Goal: Task Accomplishment & Management: Manage account settings

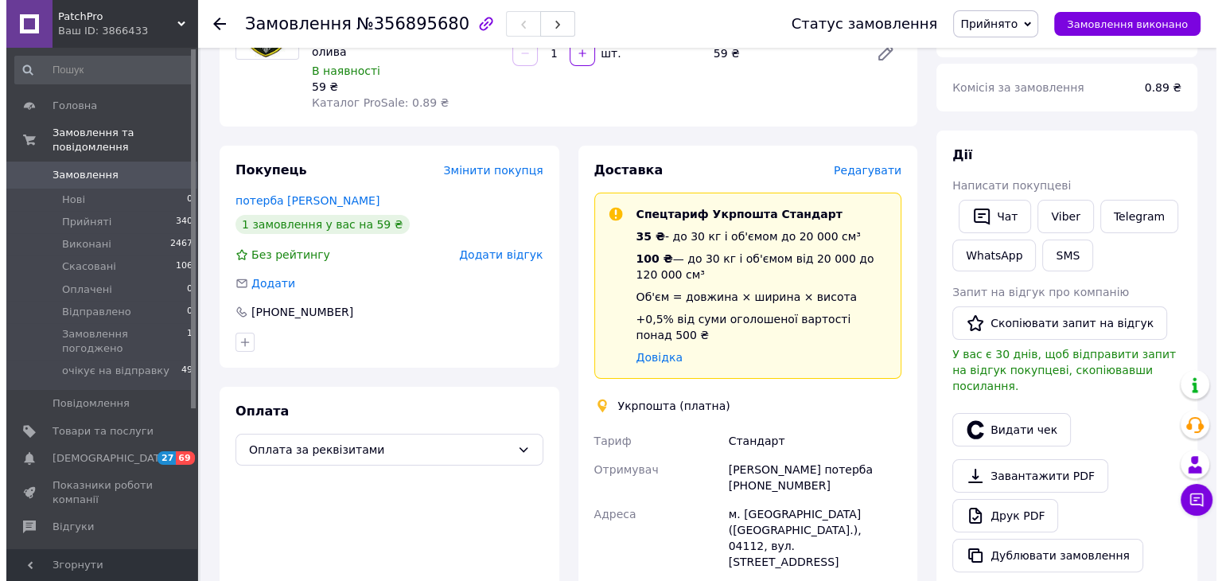
scroll to position [146, 0]
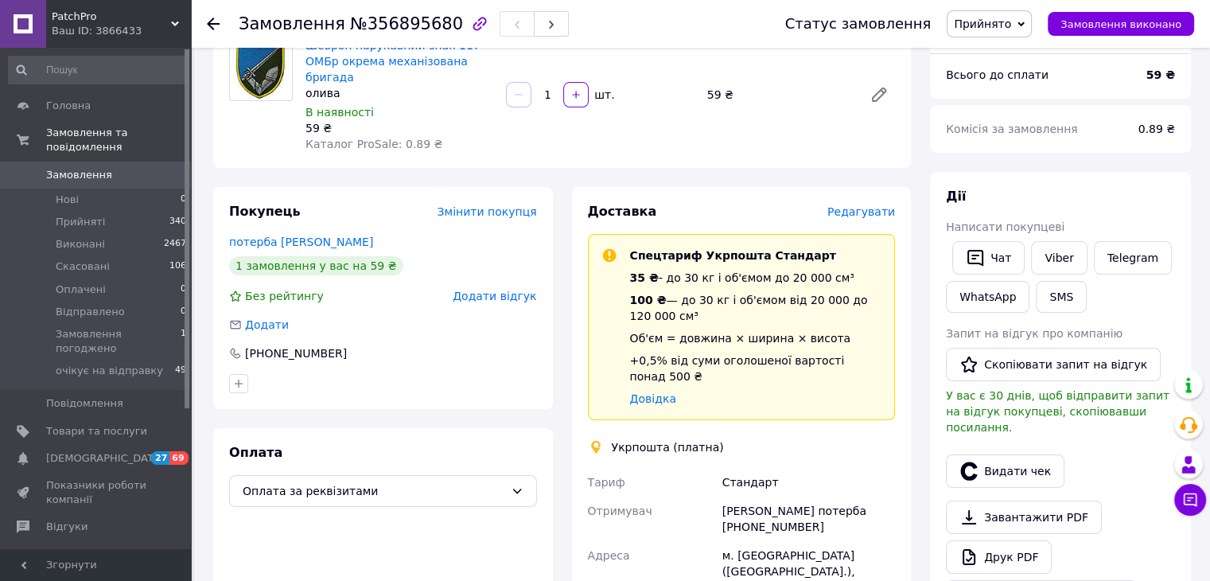
click at [873, 205] on span "Редагувати" at bounding box center [861, 211] width 68 height 13
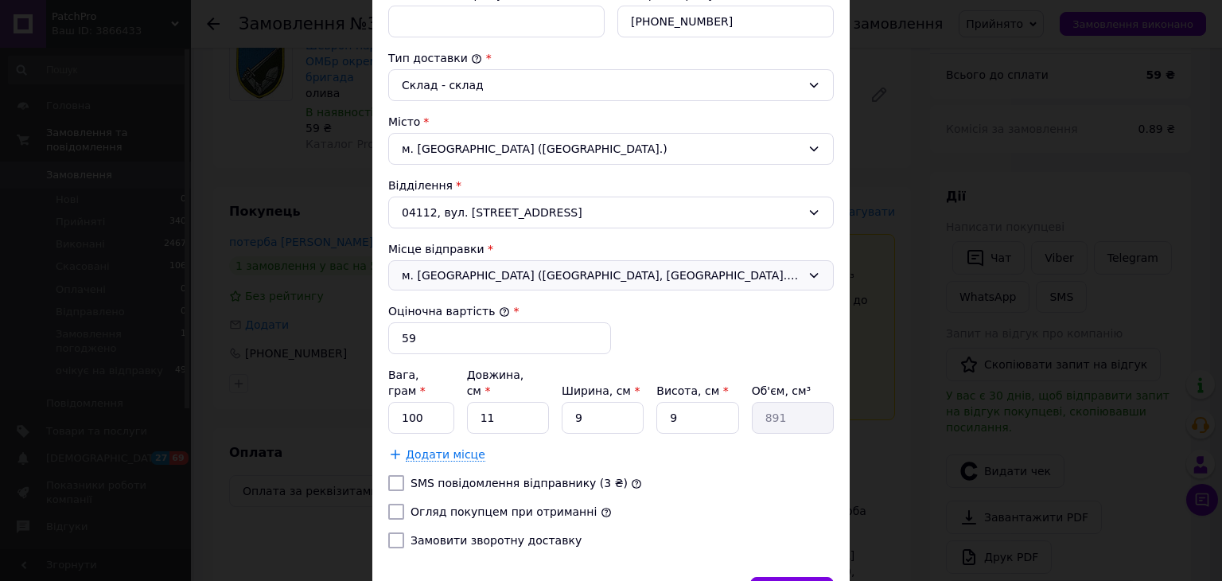
scroll to position [398, 0]
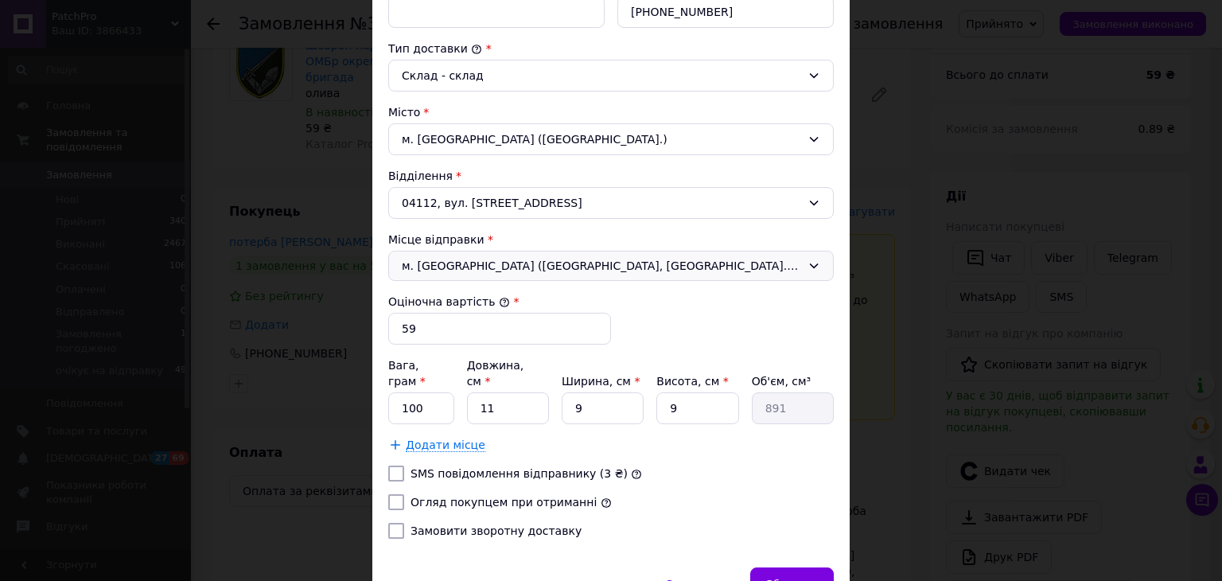
click at [544, 264] on span "м. [GEOGRAPHIC_DATA] ([GEOGRAPHIC_DATA], [GEOGRAPHIC_DATA].); 69050, вул. [STRE…" at bounding box center [601, 266] width 399 height 16
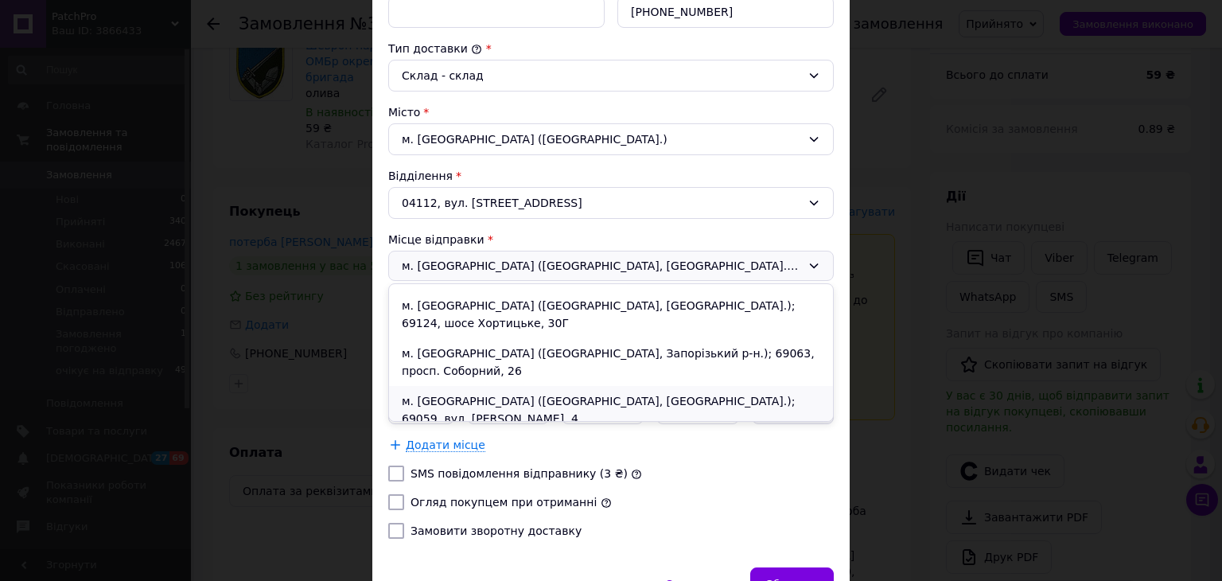
scroll to position [45, 0]
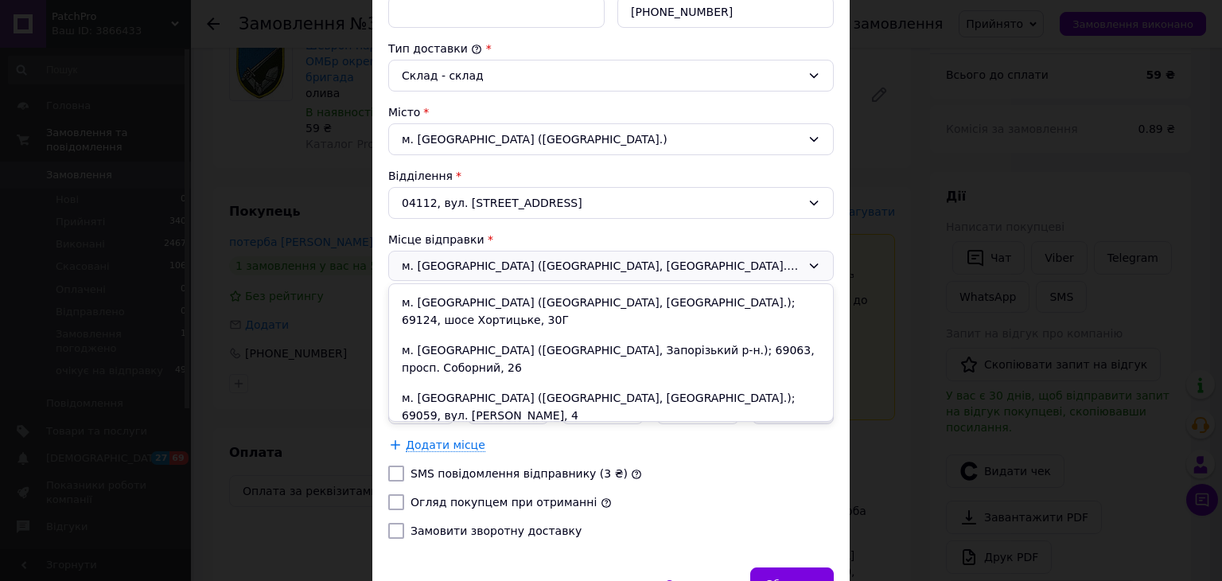
click at [552, 430] on li "Дніпро; 49000, просп. [PERSON_NAME][STREET_ADDRESS]" at bounding box center [611, 445] width 444 height 30
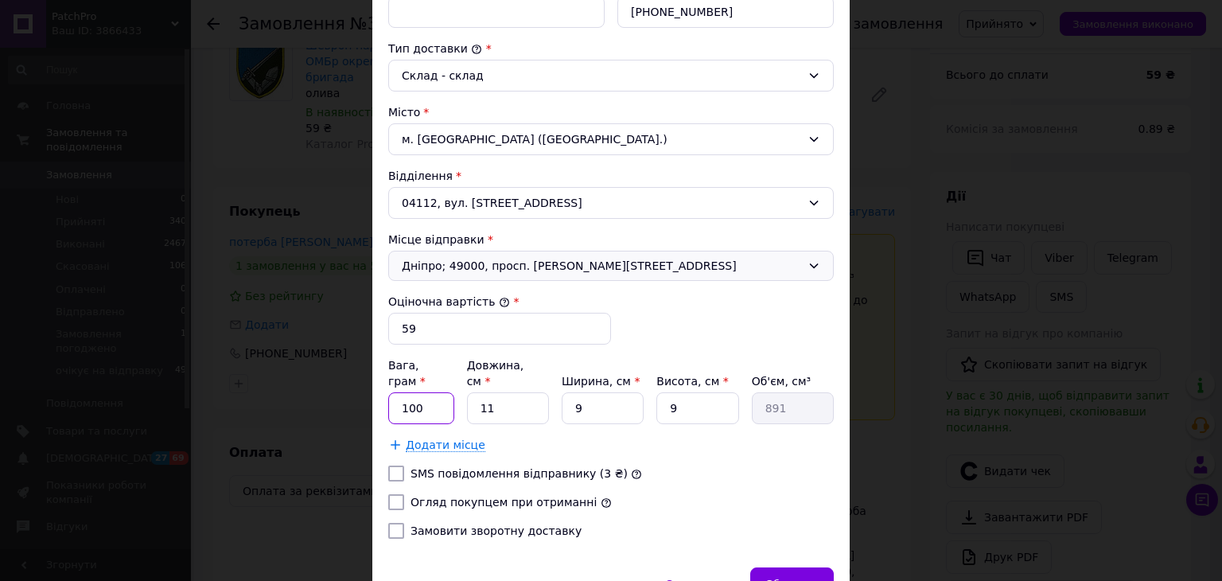
drag, startPoint x: 432, startPoint y: 383, endPoint x: 392, endPoint y: 377, distance: 40.2
click at [392, 392] on input "100" at bounding box center [421, 408] width 66 height 32
type input "5"
drag, startPoint x: 493, startPoint y: 383, endPoint x: 477, endPoint y: 388, distance: 16.6
click at [477, 392] on input "11" at bounding box center [508, 408] width 82 height 32
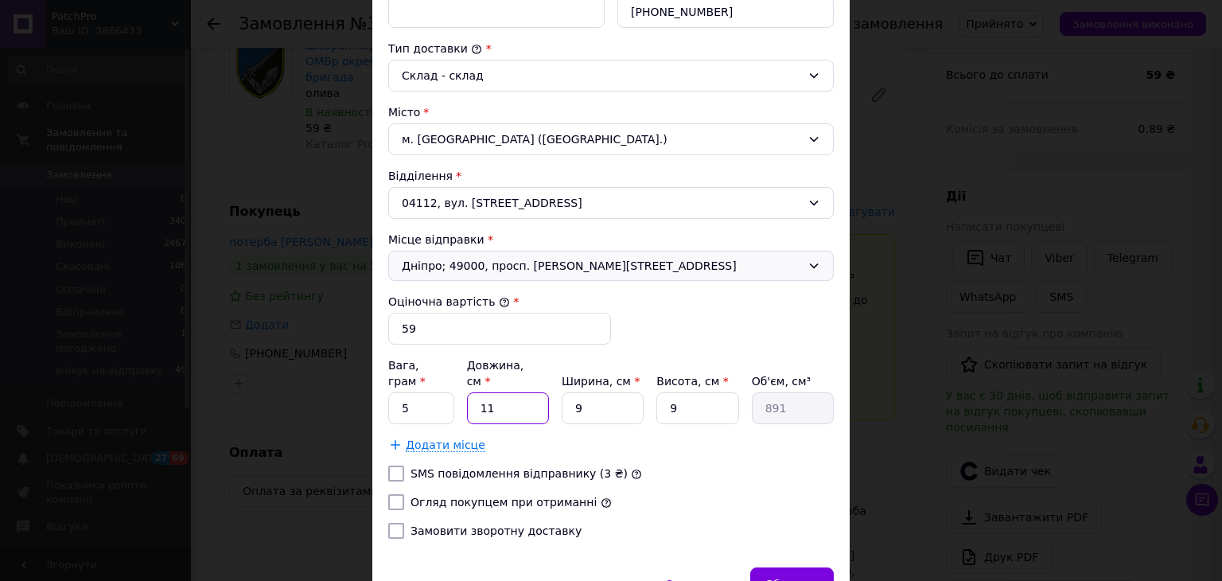
type input "7"
type input "567"
type input "7"
drag, startPoint x: 582, startPoint y: 389, endPoint x: 573, endPoint y: 389, distance: 9.5
click at [573, 392] on input "9" at bounding box center [603, 408] width 82 height 32
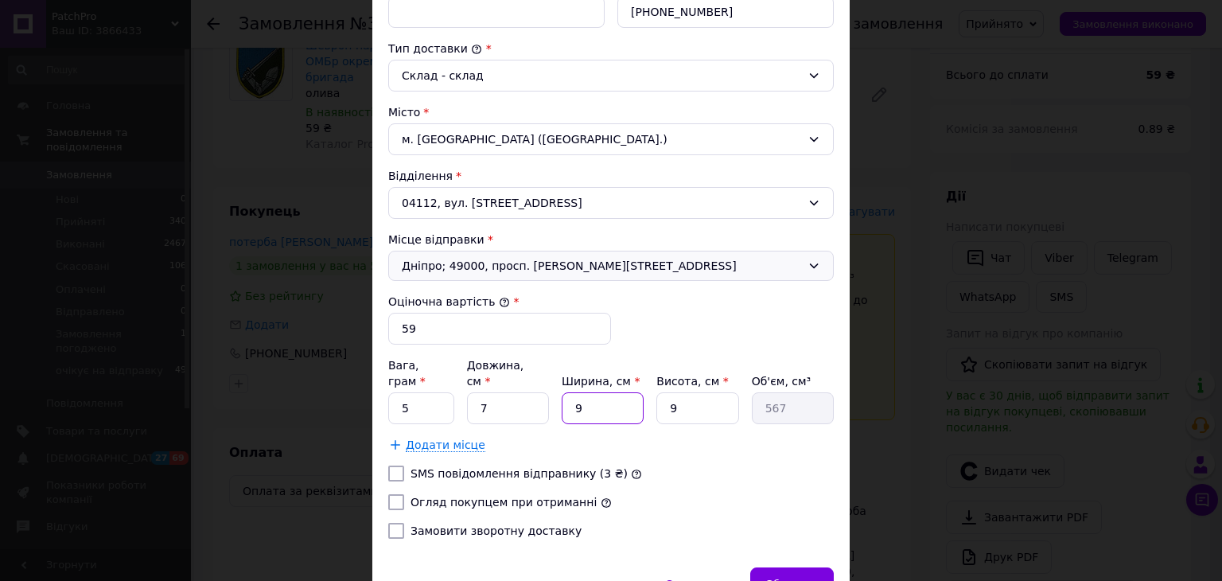
type input "7"
type input "441"
type input "7"
drag, startPoint x: 684, startPoint y: 395, endPoint x: 665, endPoint y: 391, distance: 19.4
click at [665, 392] on input "9" at bounding box center [697, 408] width 82 height 32
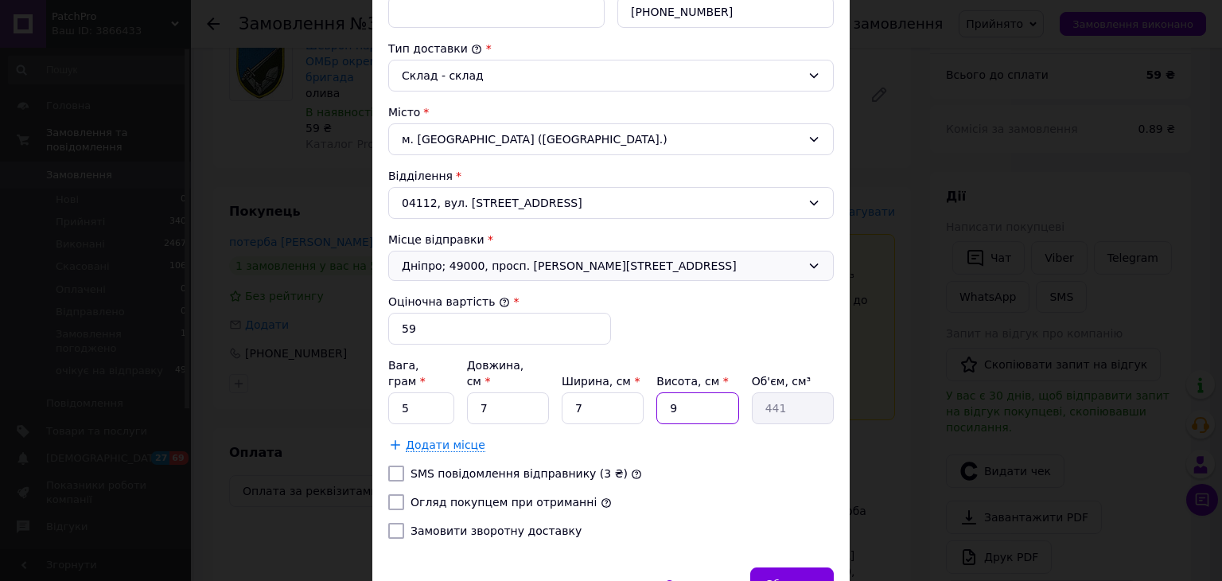
type input "7"
type input "343"
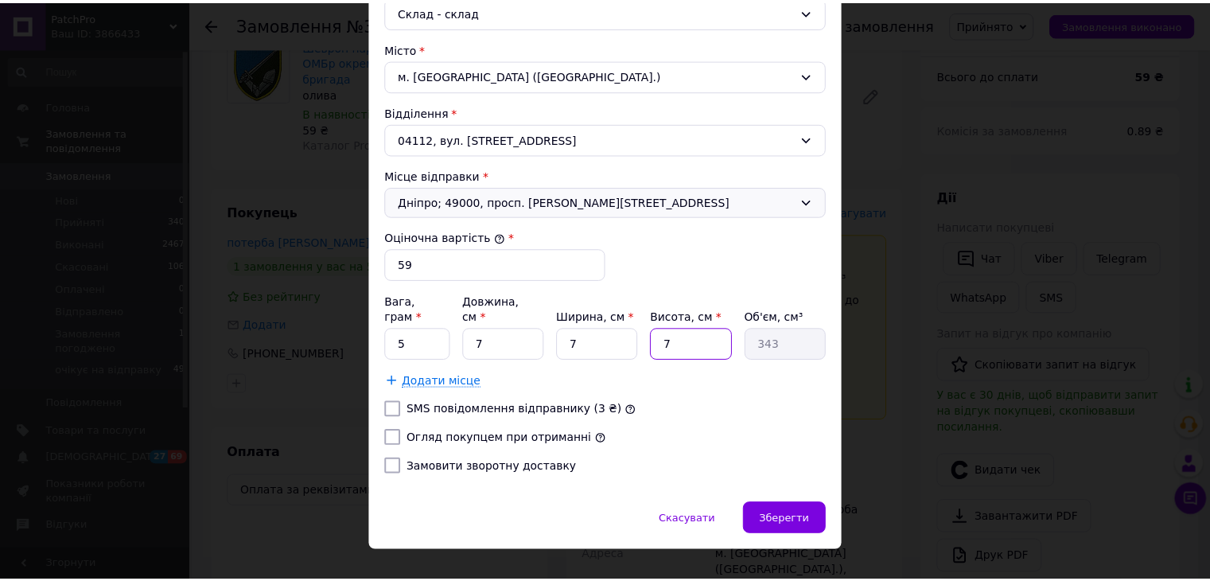
scroll to position [468, 0]
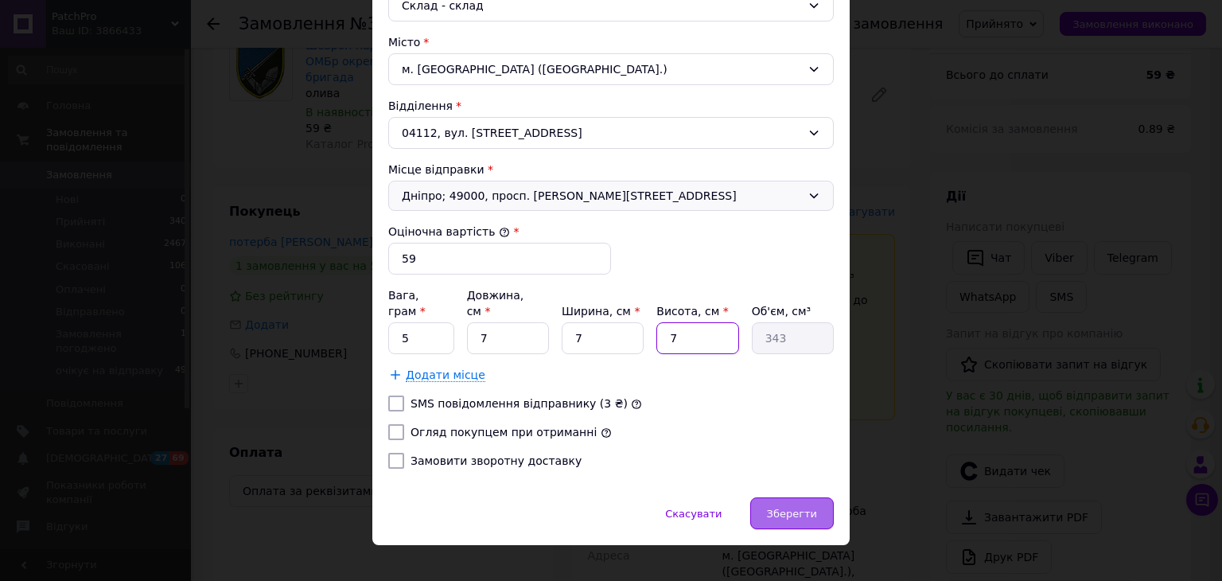
type input "7"
click at [819, 497] on div "Зберегти" at bounding box center [792, 513] width 84 height 32
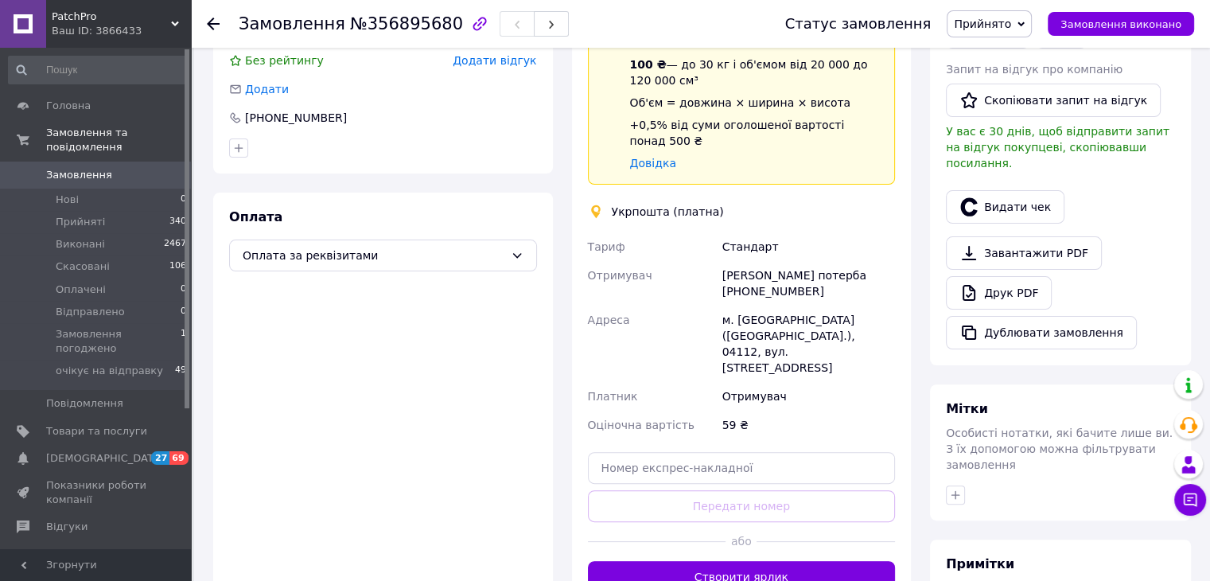
scroll to position [385, 0]
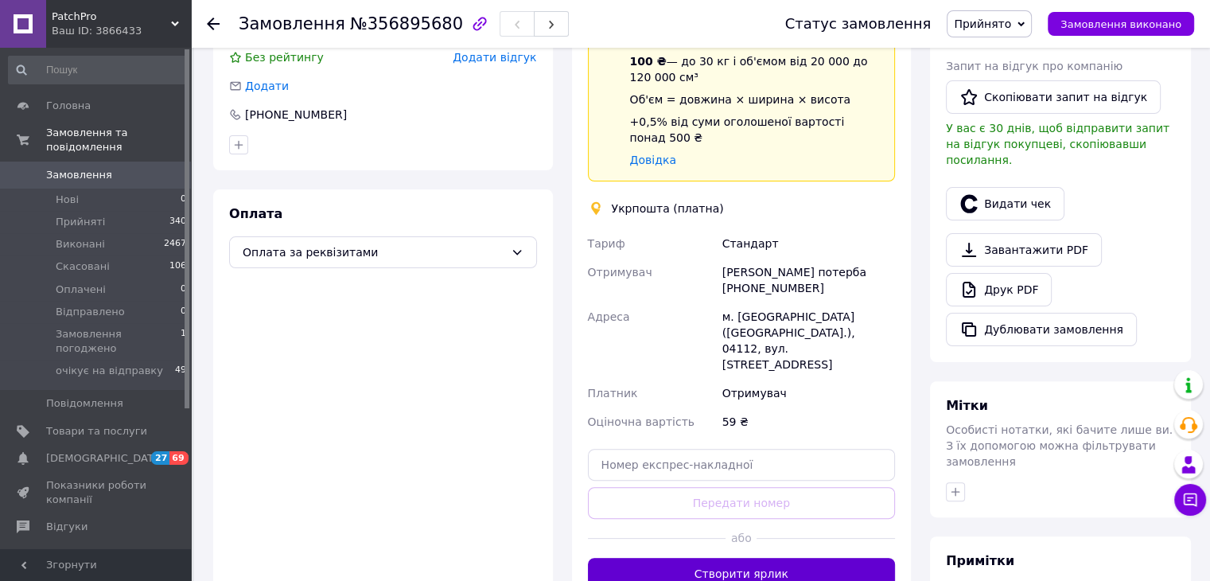
click at [692, 558] on button "Створити ярлик" at bounding box center [742, 574] width 308 height 32
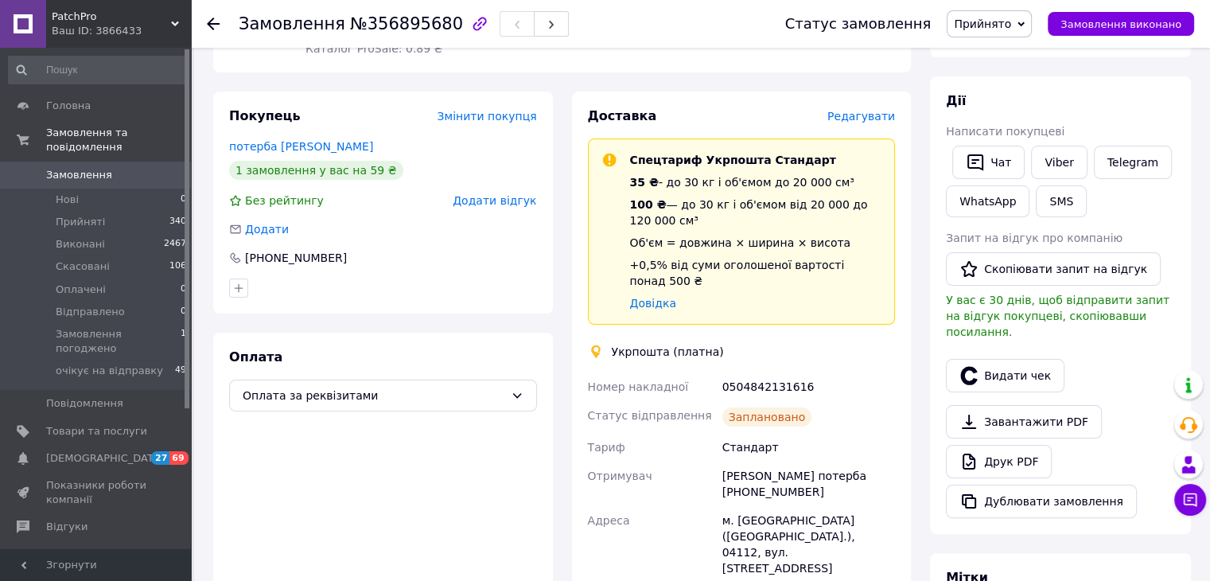
scroll to position [226, 0]
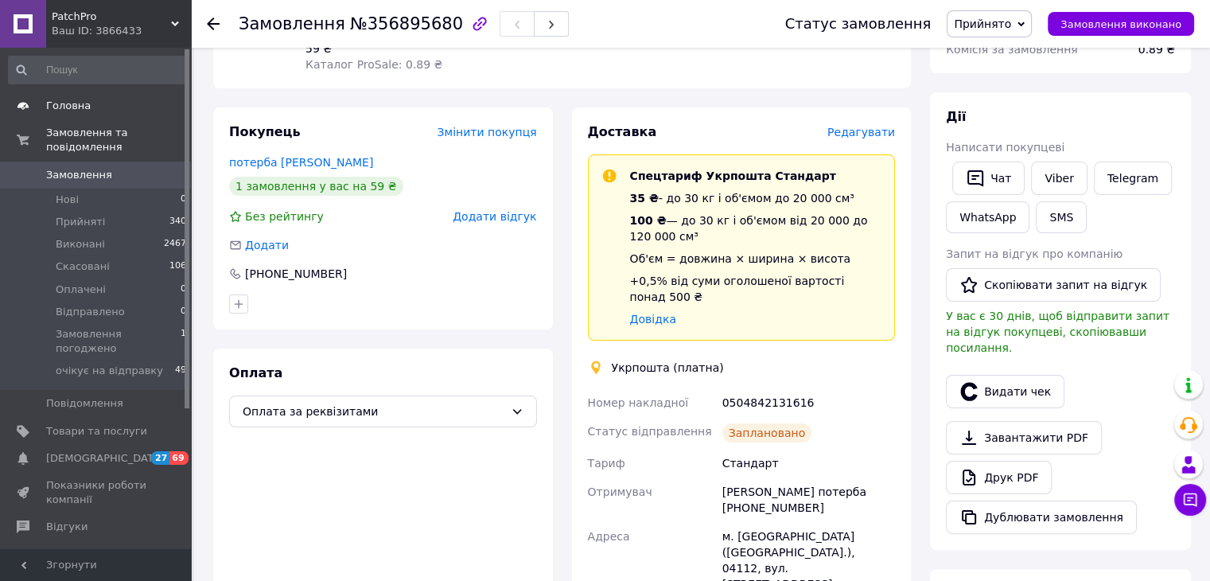
click at [119, 102] on span "Головна" at bounding box center [96, 106] width 101 height 14
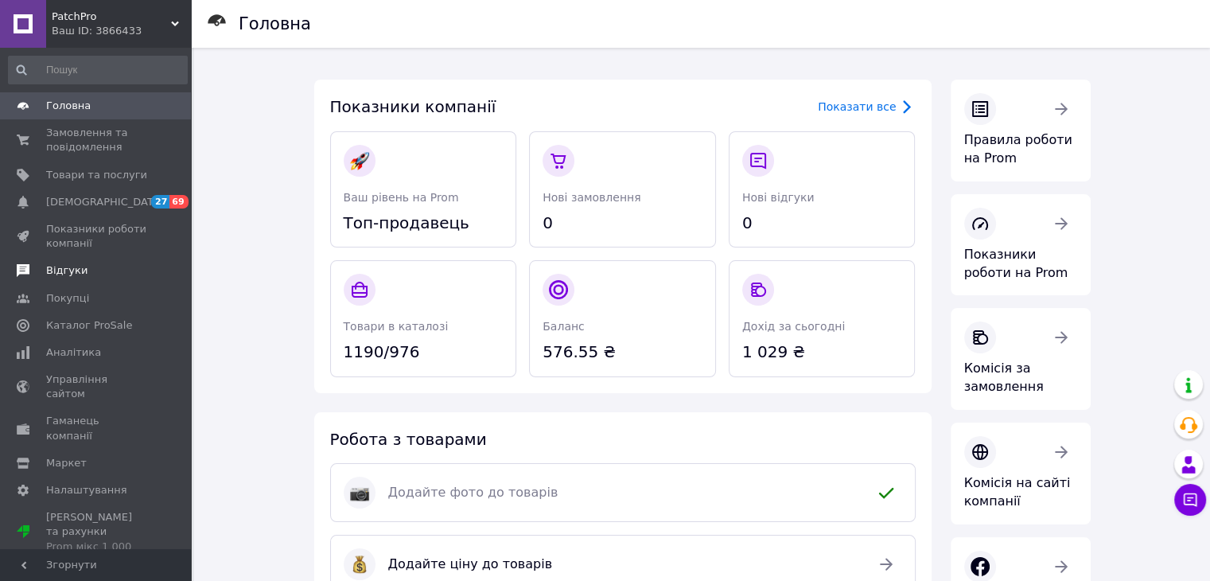
click at [85, 266] on span "Відгуки" at bounding box center [96, 270] width 101 height 14
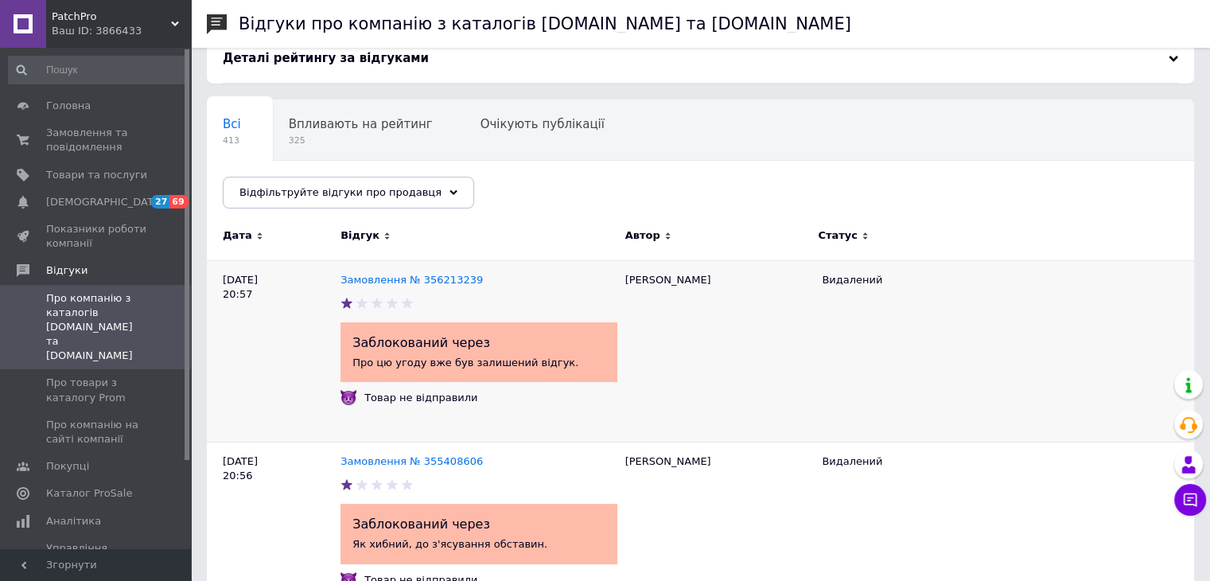
scroll to position [80, 0]
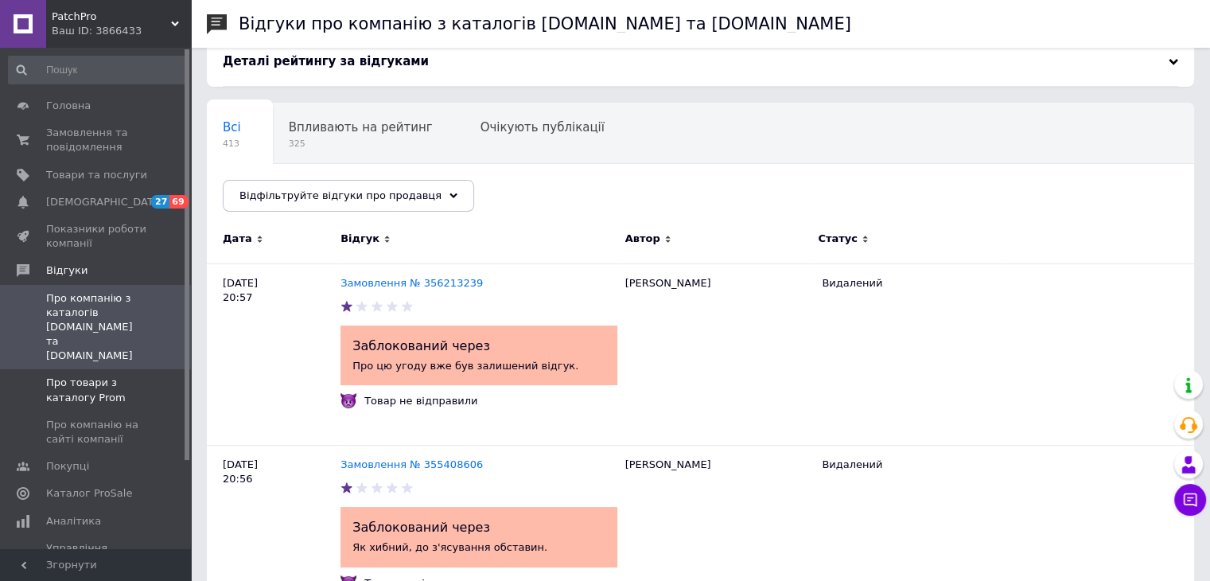
click at [103, 376] on span "Про товари з каталогу Prom" at bounding box center [96, 390] width 101 height 29
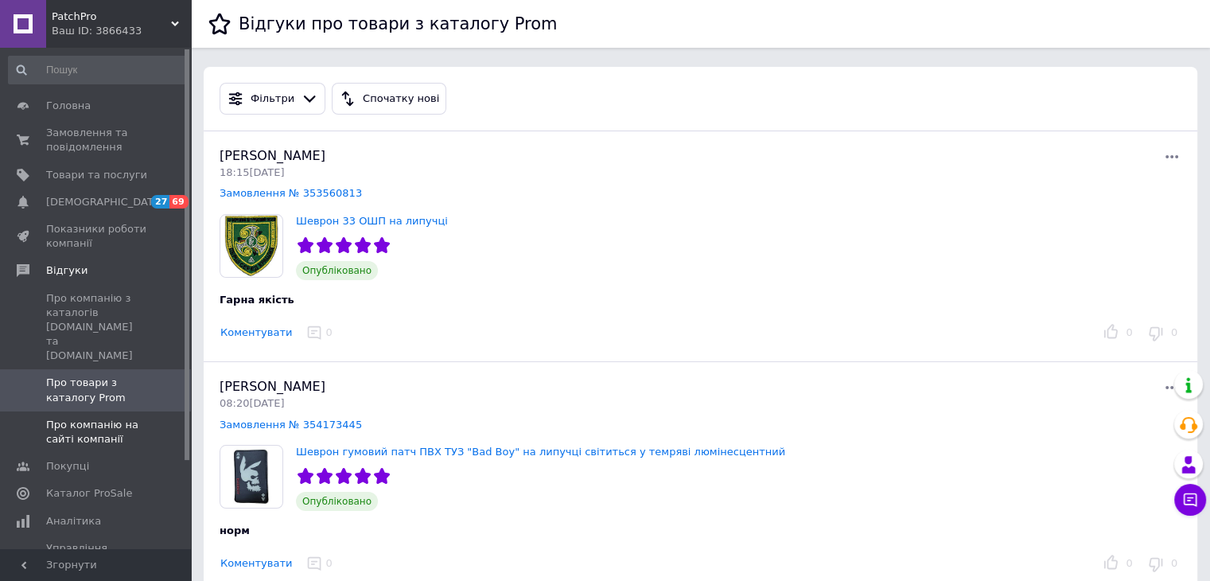
click at [47, 418] on span "Про компанію на сайті компанії" at bounding box center [96, 432] width 101 height 29
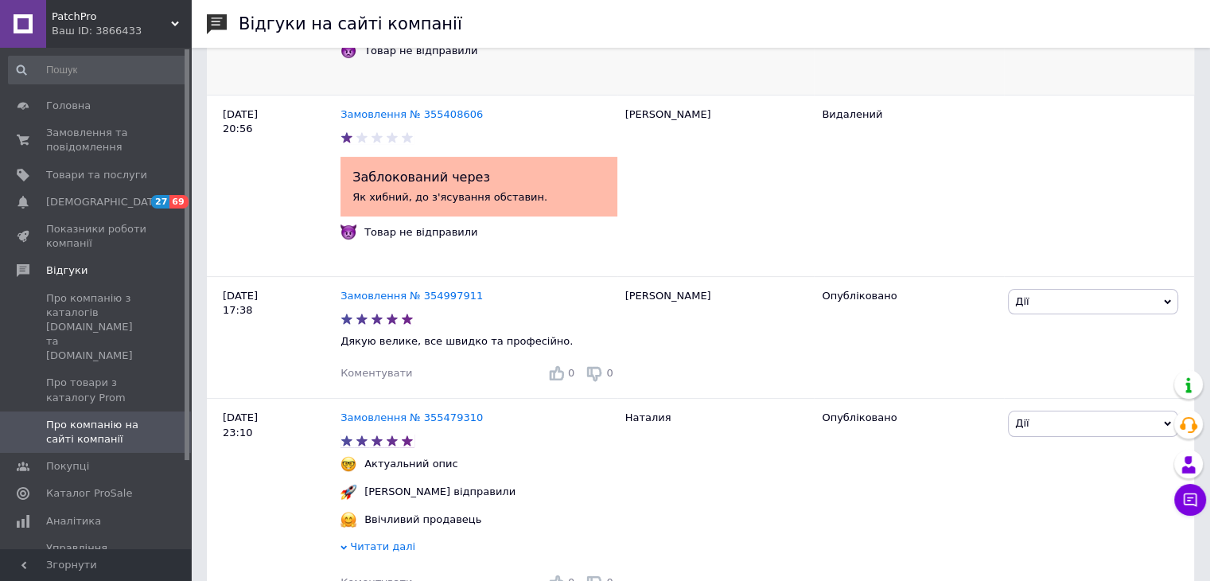
scroll to position [318, 0]
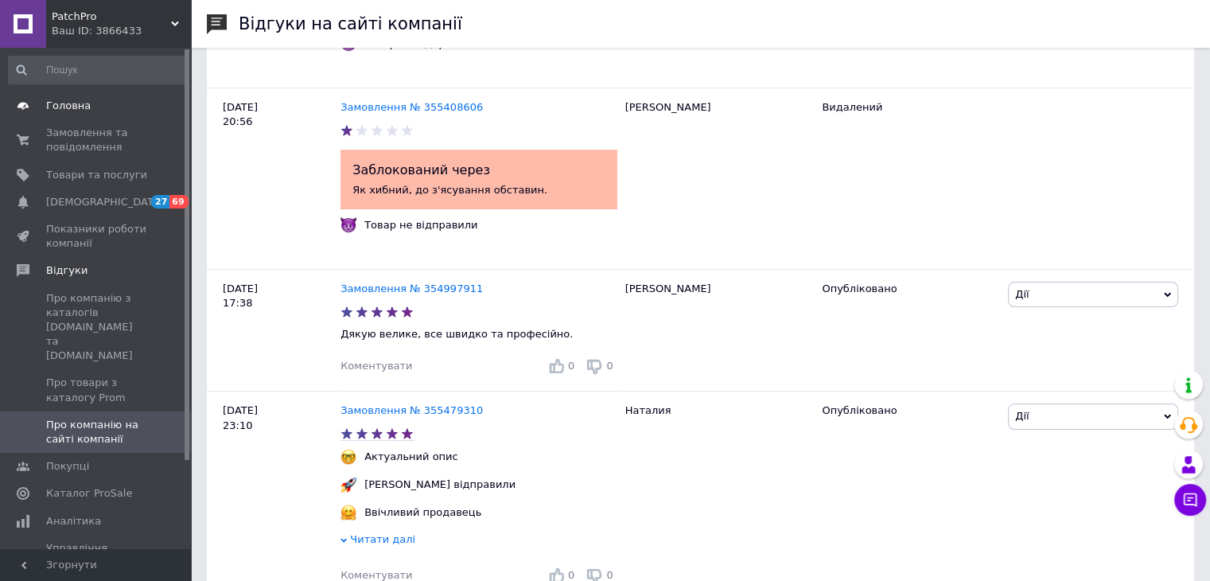
click at [64, 111] on span "Головна" at bounding box center [68, 106] width 45 height 14
